Goal: Find specific page/section: Find specific page/section

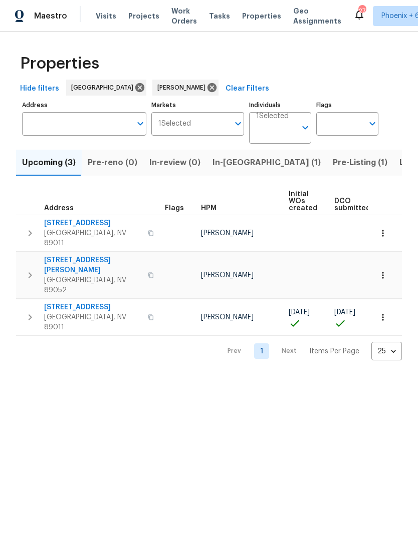
click at [81, 302] on span "[STREET_ADDRESS]" at bounding box center [93, 307] width 98 height 10
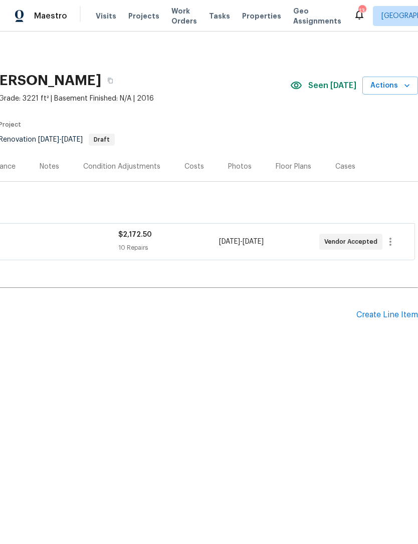
scroll to position [0, 148]
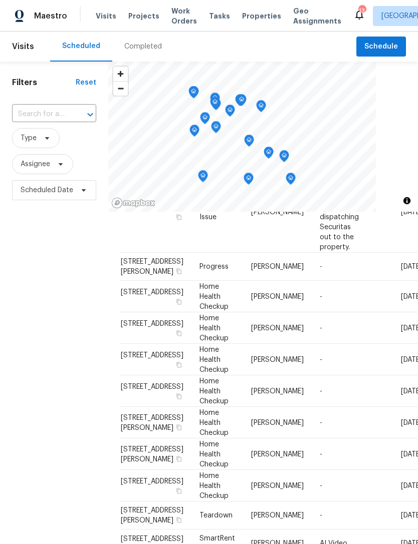
scroll to position [340, 0]
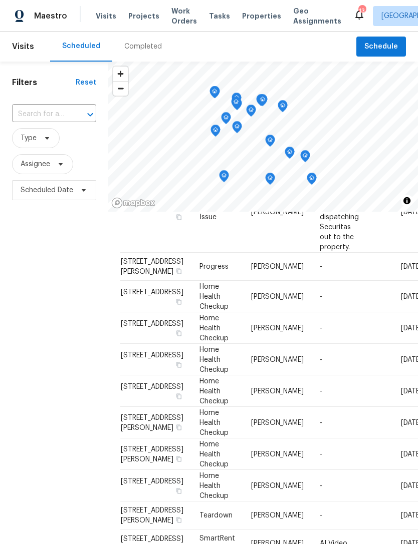
click at [33, 121] on input "text" at bounding box center [40, 115] width 56 height 16
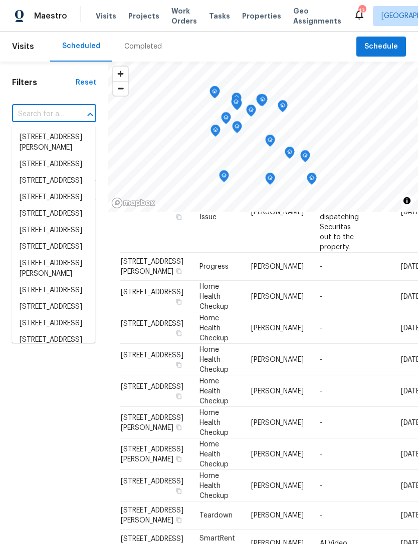
click at [76, 364] on div "Filters Reset ​ Type Assignee Scheduled Date" at bounding box center [54, 355] width 108 height 586
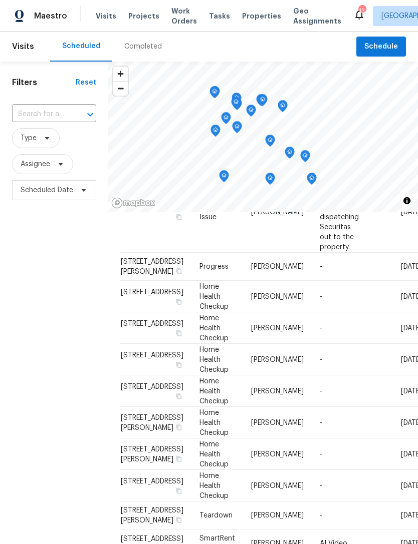
click at [355, 4] on div "Maestro Visits Projects Work Orders Tasks Properties Geo Assignments 13 Las Veg…" at bounding box center [209, 16] width 418 height 32
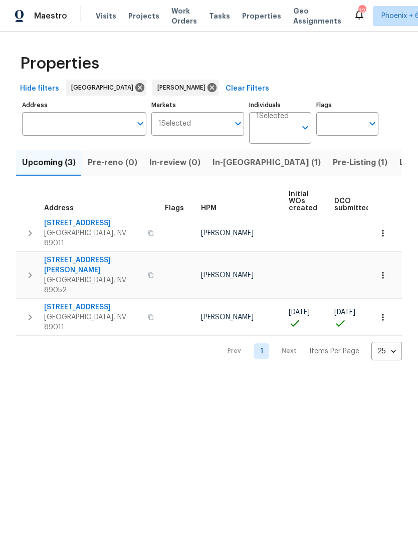
click at [234, 164] on span "In-[GEOGRAPHIC_DATA] (1)" at bounding box center [266, 163] width 108 height 14
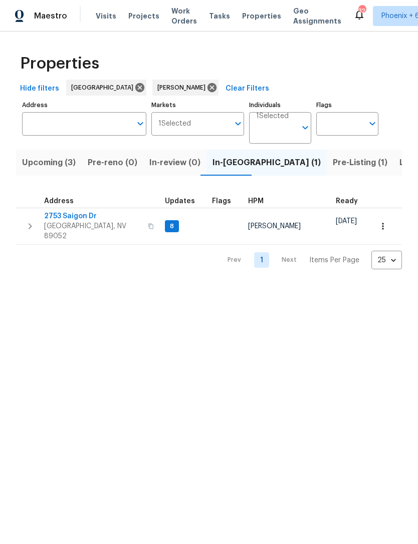
click at [224, 167] on span "In-reno (1)" at bounding box center [266, 163] width 108 height 14
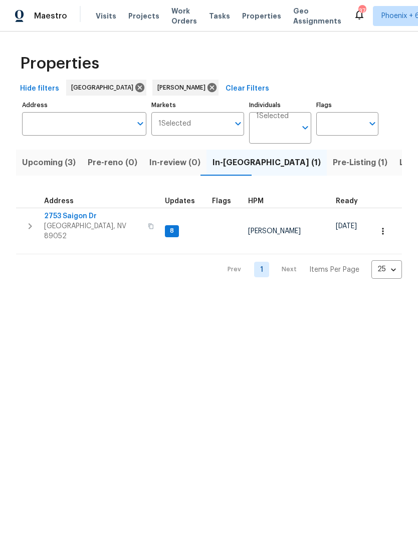
click at [332, 164] on span "Pre-Listing (1)" at bounding box center [359, 163] width 55 height 14
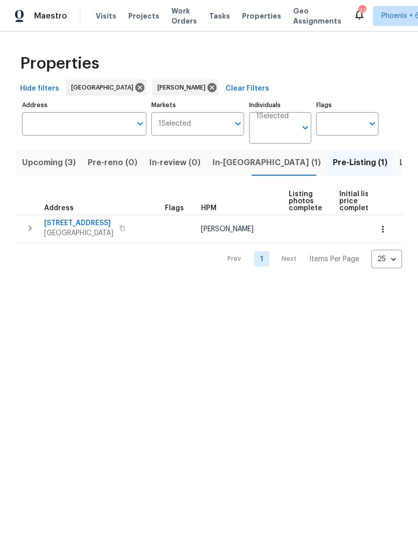
click at [73, 165] on span "Upcoming (3)" at bounding box center [49, 163] width 54 height 14
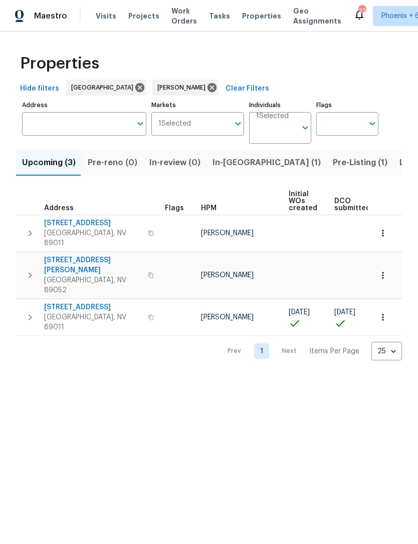
click at [89, 302] on span "[STREET_ADDRESS]" at bounding box center [93, 307] width 98 height 10
click at [332, 169] on span "Pre-Listing (1)" at bounding box center [359, 163] width 55 height 14
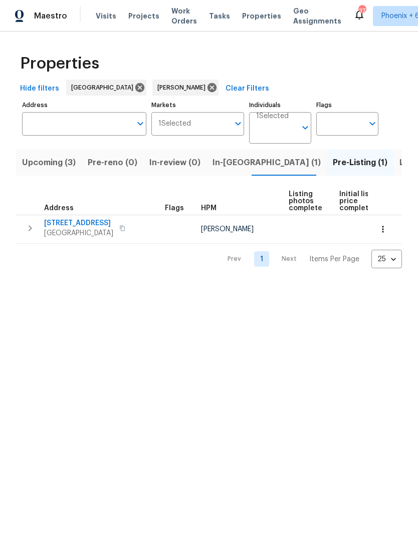
click at [87, 219] on span "[STREET_ADDRESS]" at bounding box center [78, 223] width 69 height 10
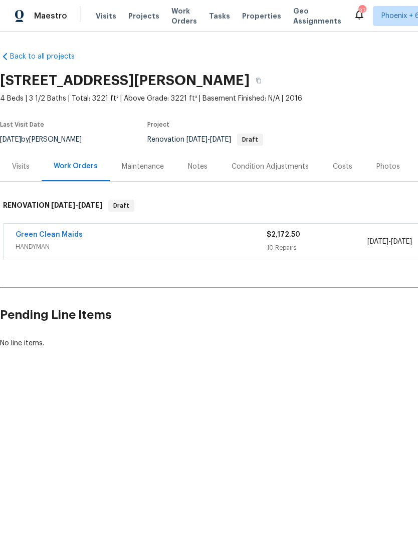
click at [389, 417] on html "Maestro Visits Projects Work Orders Tasks Properties Geo Assignments 37 Phoenix…" at bounding box center [209, 208] width 418 height 417
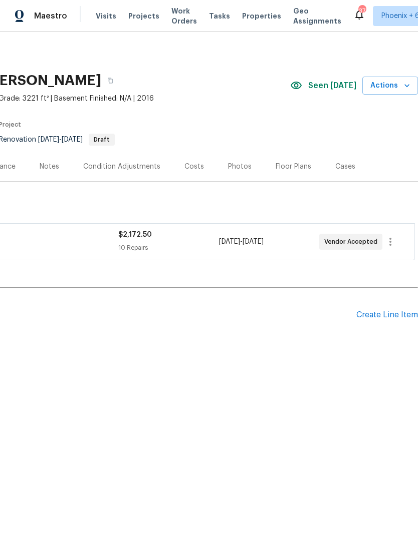
scroll to position [0, 148]
click at [404, 88] on icon "button" at bounding box center [407, 86] width 10 height 10
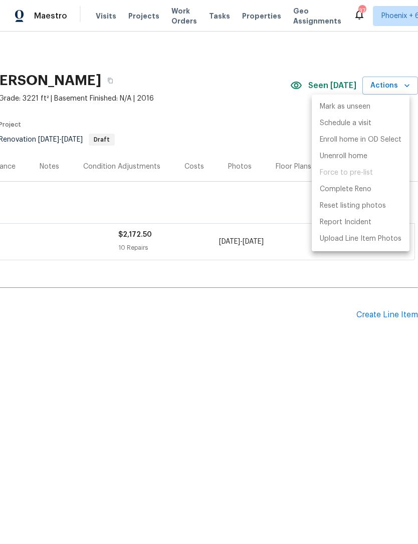
click at [309, 419] on div at bounding box center [209, 272] width 418 height 544
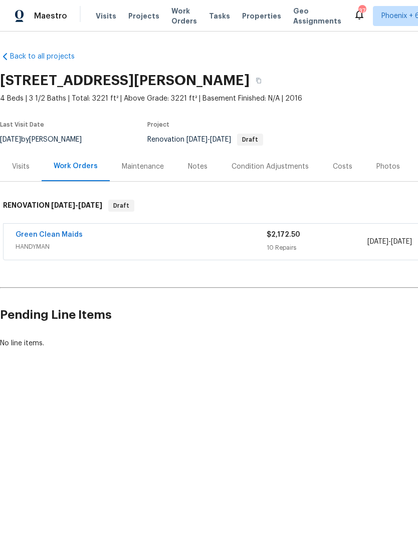
scroll to position [0, 0]
click at [67, 232] on link "Green Clean Maids" at bounding box center [49, 234] width 67 height 7
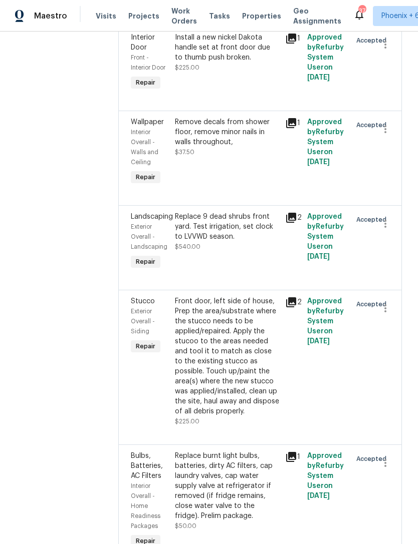
scroll to position [376, 0]
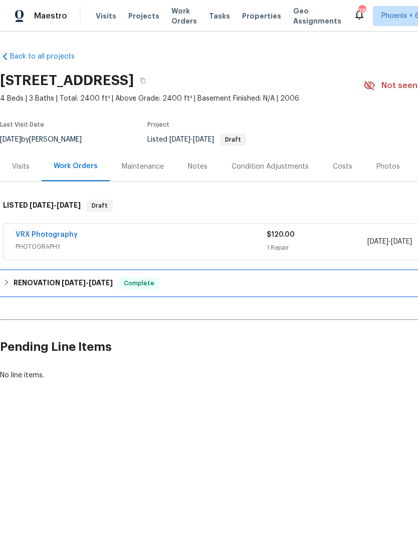
click at [12, 285] on div "RENOVATION 9/22/25 - 10/3/25 Complete" at bounding box center [283, 283] width 560 height 12
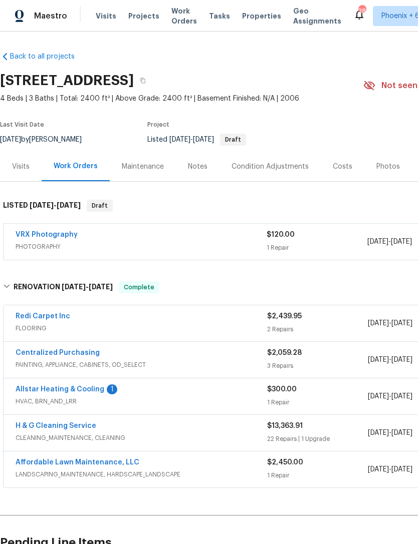
click at [75, 423] on link "H & G Cleaning Service" at bounding box center [56, 426] width 81 height 7
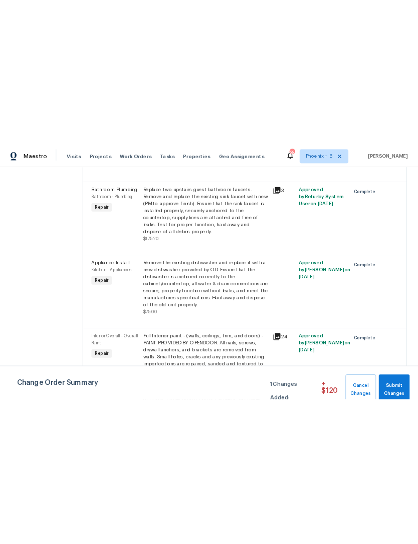
scroll to position [1964, 0]
